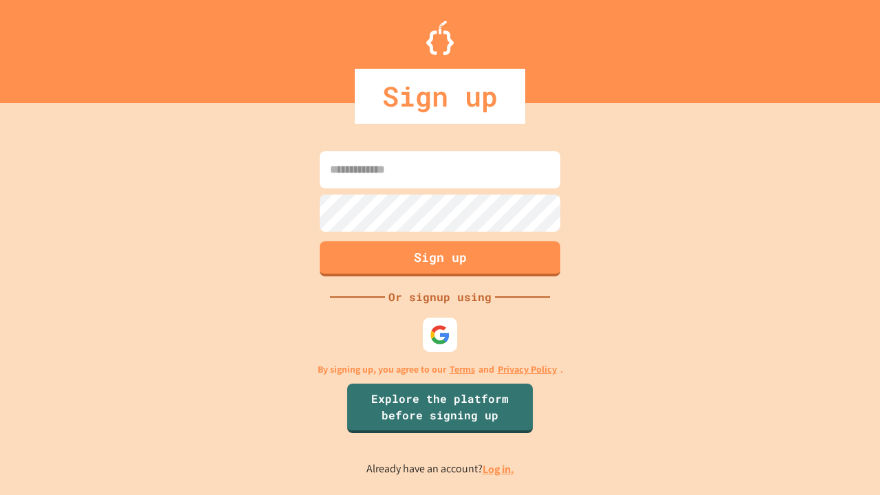
click at [499, 469] on link "Log in." at bounding box center [498, 469] width 32 height 14
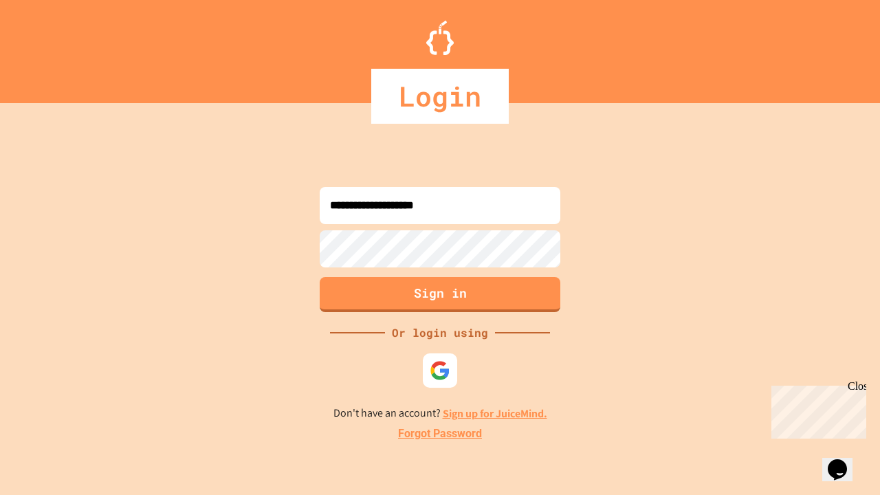
type input "**********"
